Goal: Information Seeking & Learning: Check status

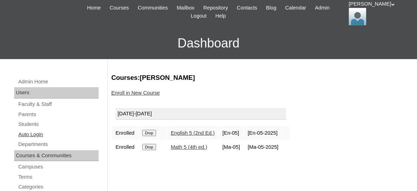
scroll to position [38, 0]
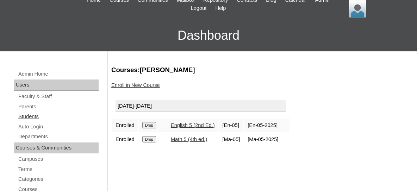
click at [26, 116] on link "Students" at bounding box center [58, 116] width 81 height 9
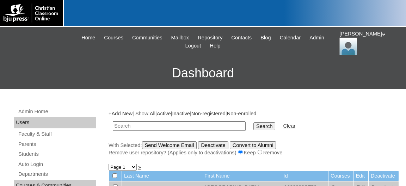
click at [153, 124] on input "text" at bounding box center [179, 127] width 133 height 10
type input "953871"
click at [253, 123] on input "Search" at bounding box center [264, 127] width 22 height 8
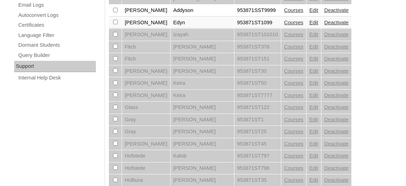
scroll to position [419, 0]
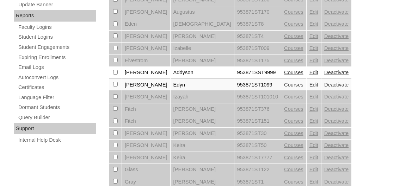
click at [284, 88] on link "Courses" at bounding box center [293, 85] width 19 height 6
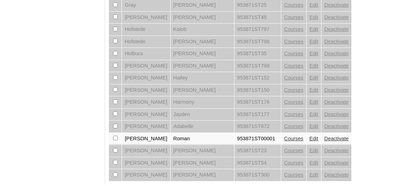
scroll to position [628, 0]
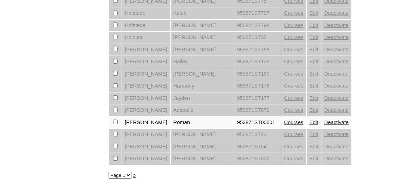
click at [109, 172] on select "Page 1 Page 2" at bounding box center [120, 175] width 23 height 7
select select "admin_students.php?q=953871&submit=Search&page=2"
click option "Page 2" at bounding box center [0, 0] width 0 height 0
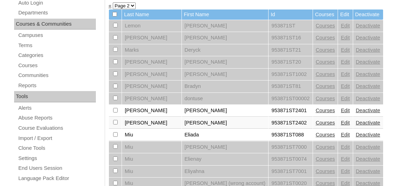
scroll to position [190, 0]
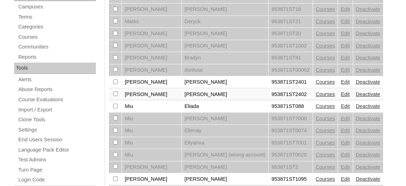
click at [316, 82] on link "Courses" at bounding box center [325, 82] width 19 height 6
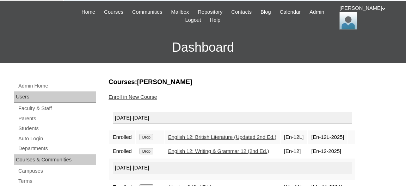
scroll to position [38, 0]
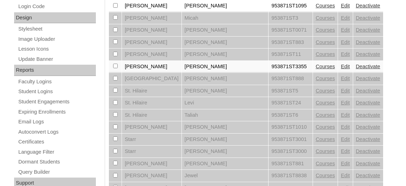
scroll to position [213, 0]
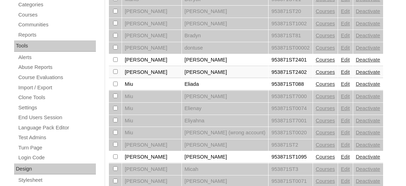
click at [316, 75] on link "Courses" at bounding box center [325, 72] width 19 height 6
